Goal: Navigation & Orientation: Find specific page/section

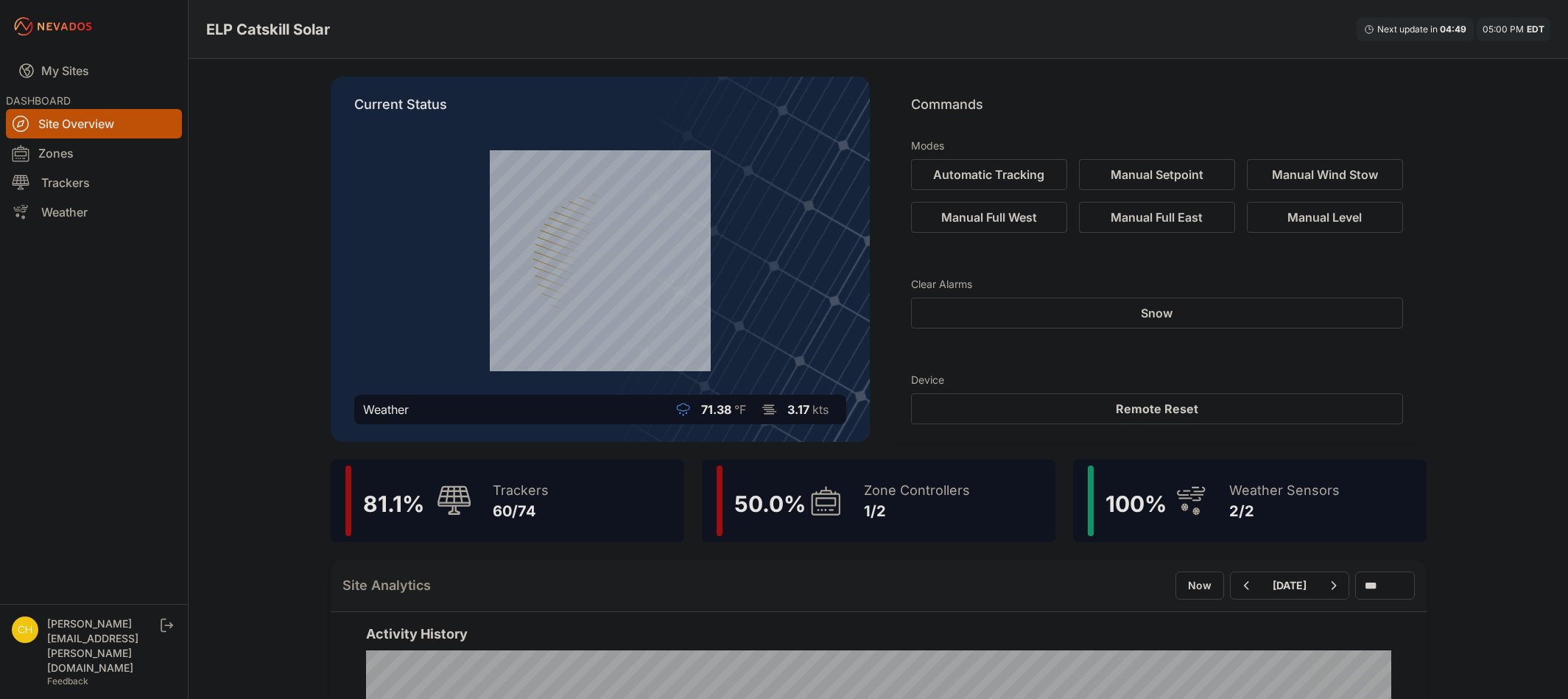
click at [809, 495] on icon at bounding box center [826, 500] width 36 height 34
